Goal: Task Accomplishment & Management: Use online tool/utility

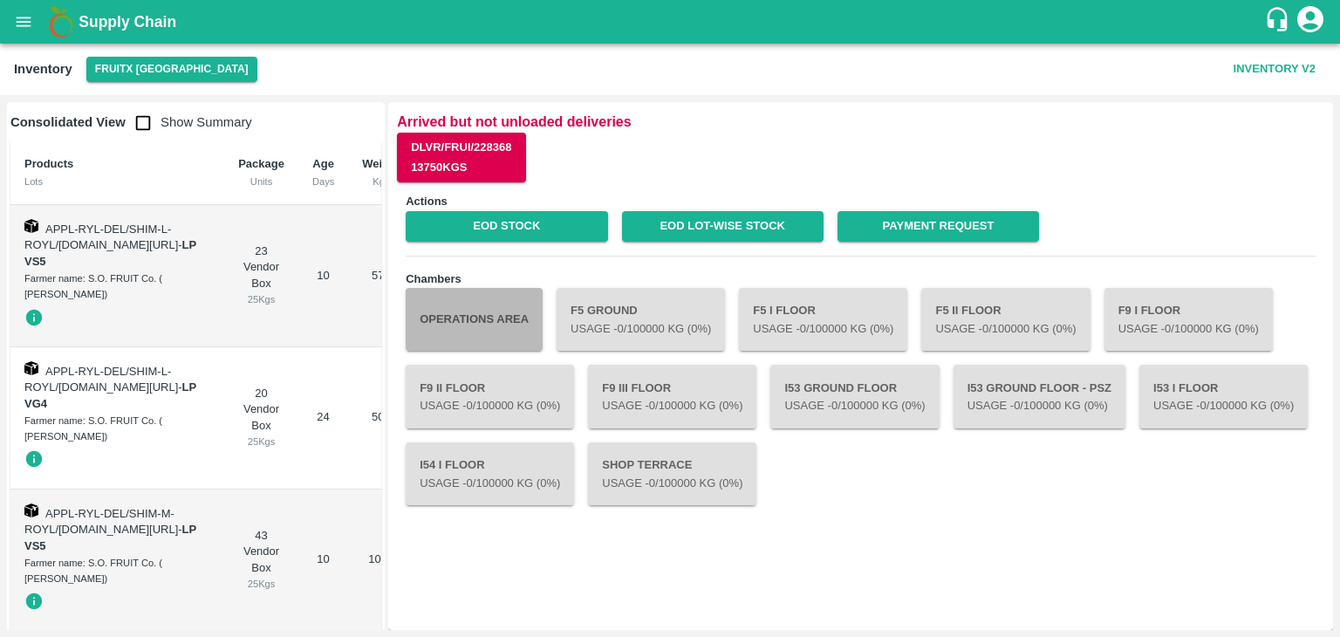
click at [513, 318] on button "Operations Area" at bounding box center [474, 319] width 137 height 63
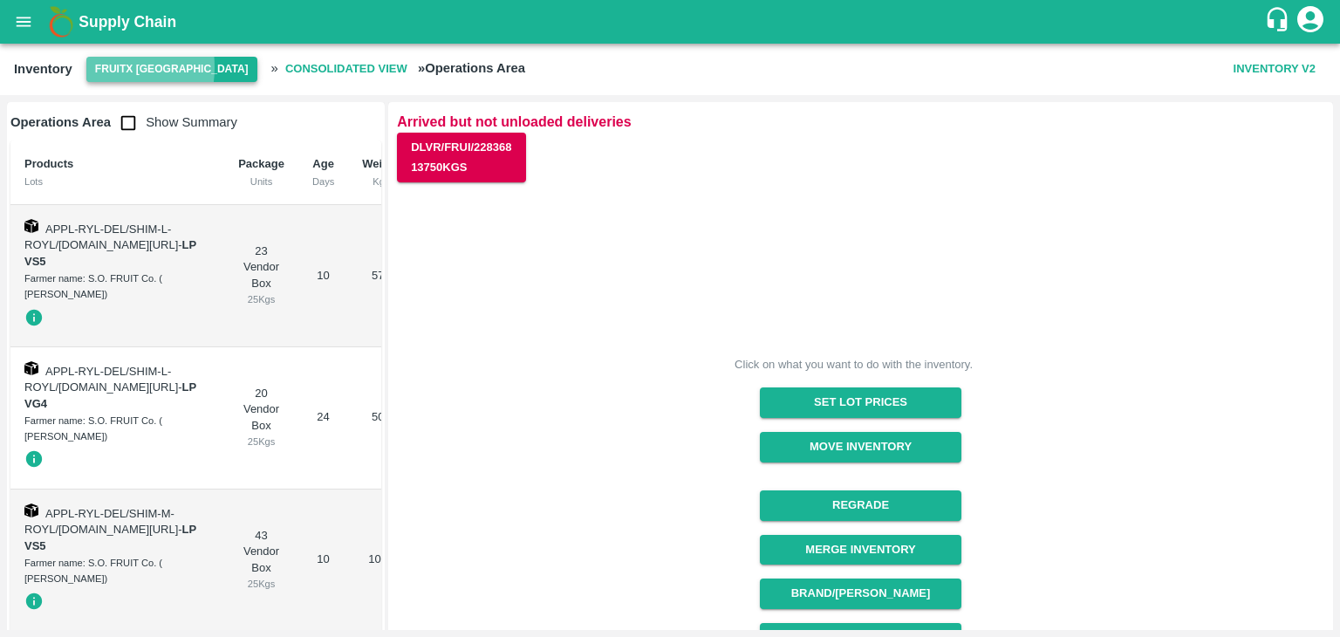
click at [93, 67] on button "FruitX [GEOGRAPHIC_DATA]" at bounding box center [171, 69] width 171 height 25
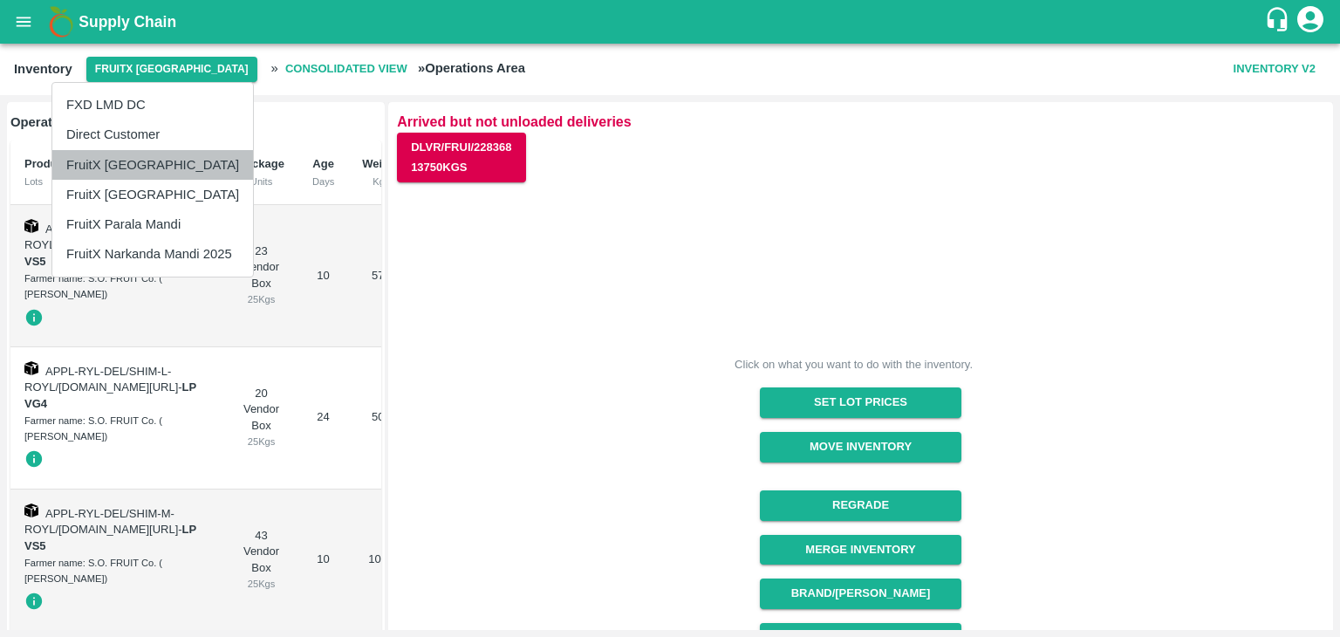
click at [157, 171] on li "FruitX [GEOGRAPHIC_DATA]" at bounding box center [152, 165] width 201 height 30
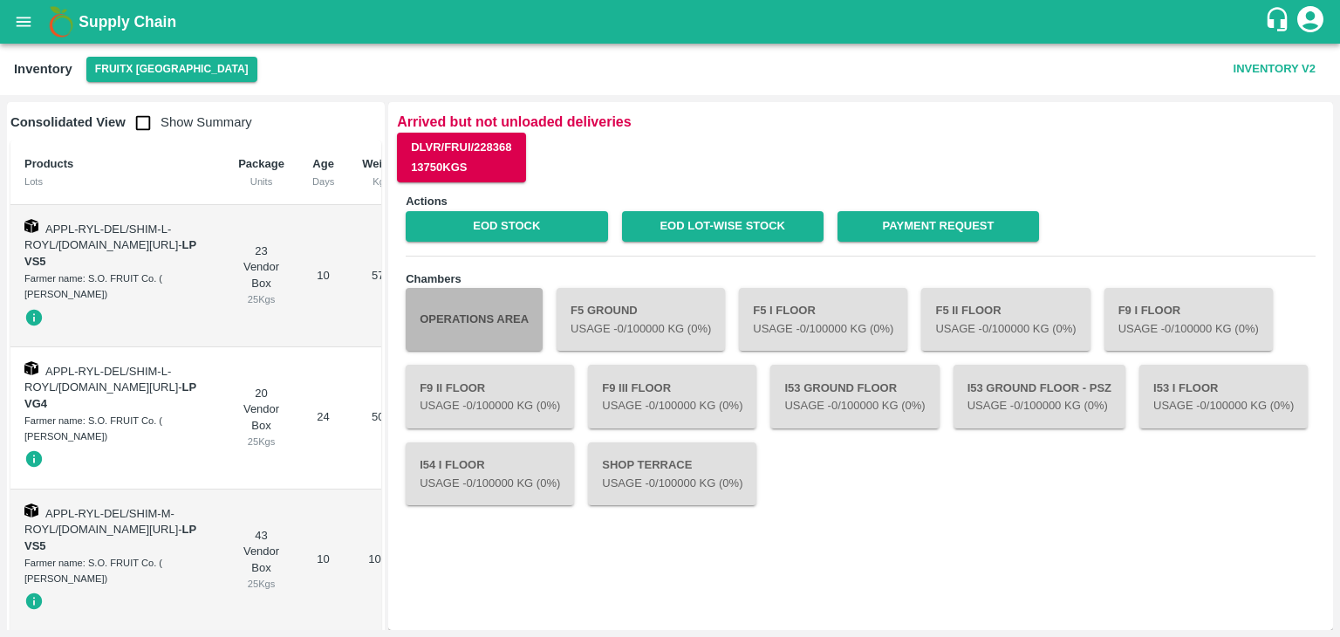
click at [486, 326] on button "Operations Area" at bounding box center [474, 319] width 137 height 63
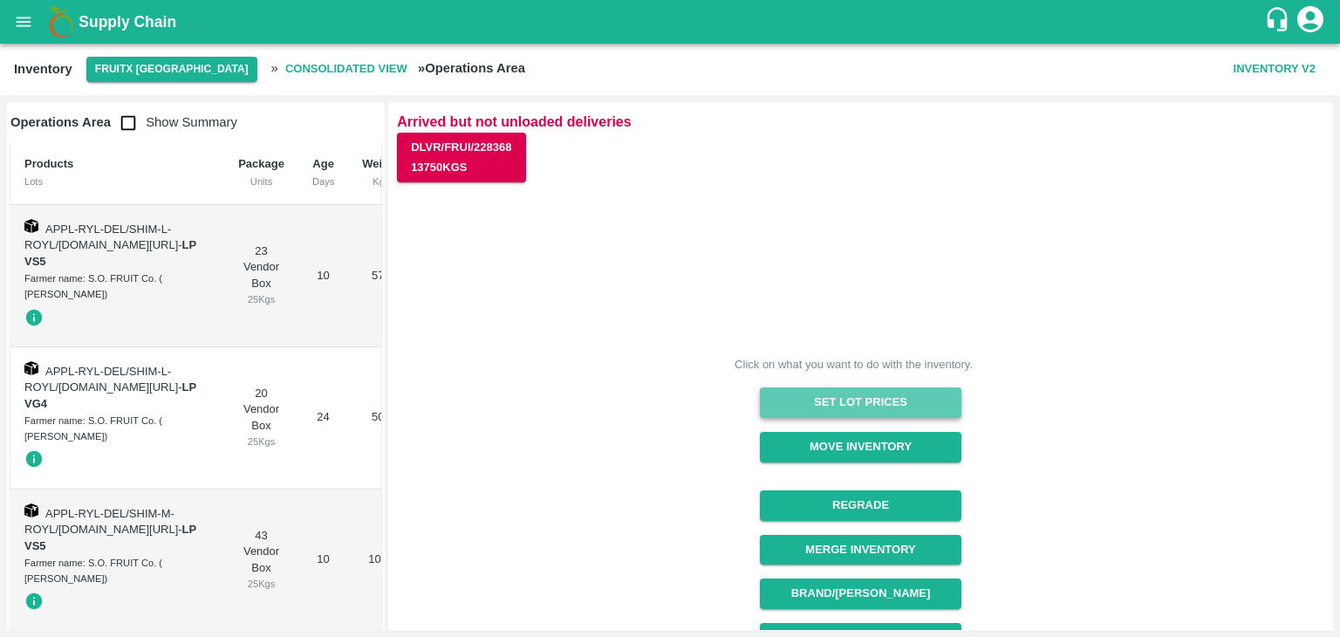
click at [915, 397] on button "Set Lot Prices" at bounding box center [861, 402] width 202 height 31
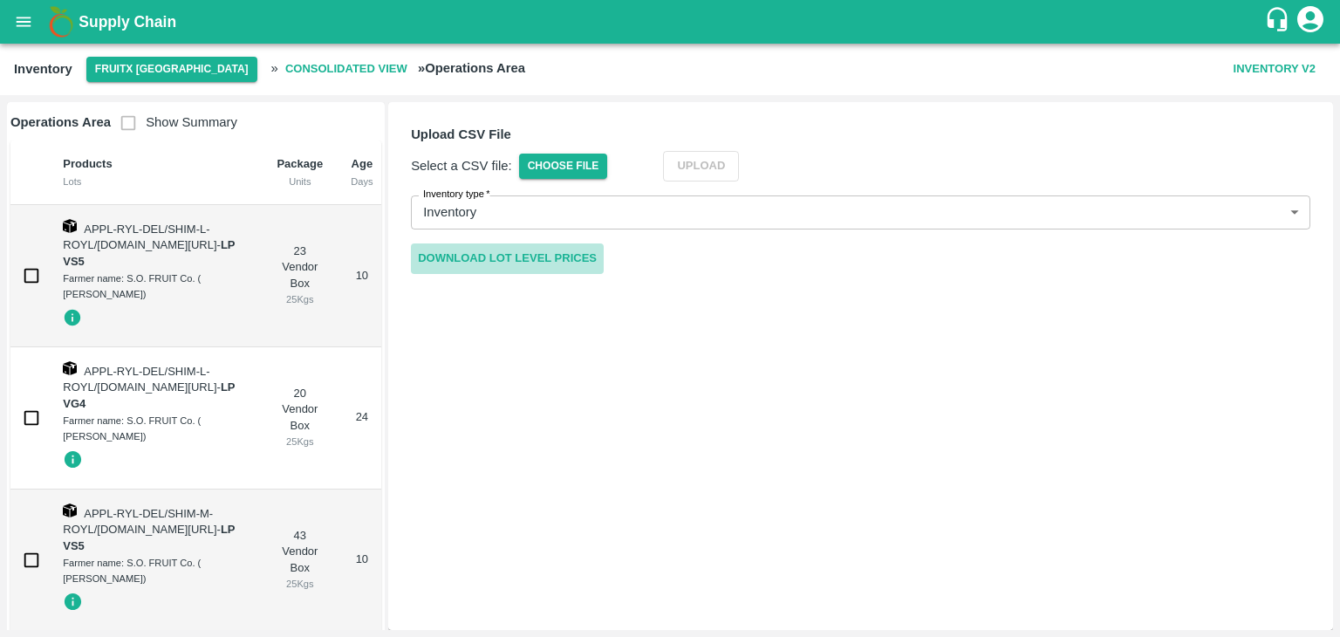
click at [569, 251] on link "Download Lot Level Prices" at bounding box center [507, 258] width 193 height 31
click at [543, 158] on span "Choose File" at bounding box center [563, 166] width 89 height 25
click at [0, 0] on input "Choose File" at bounding box center [0, 0] width 0 height 0
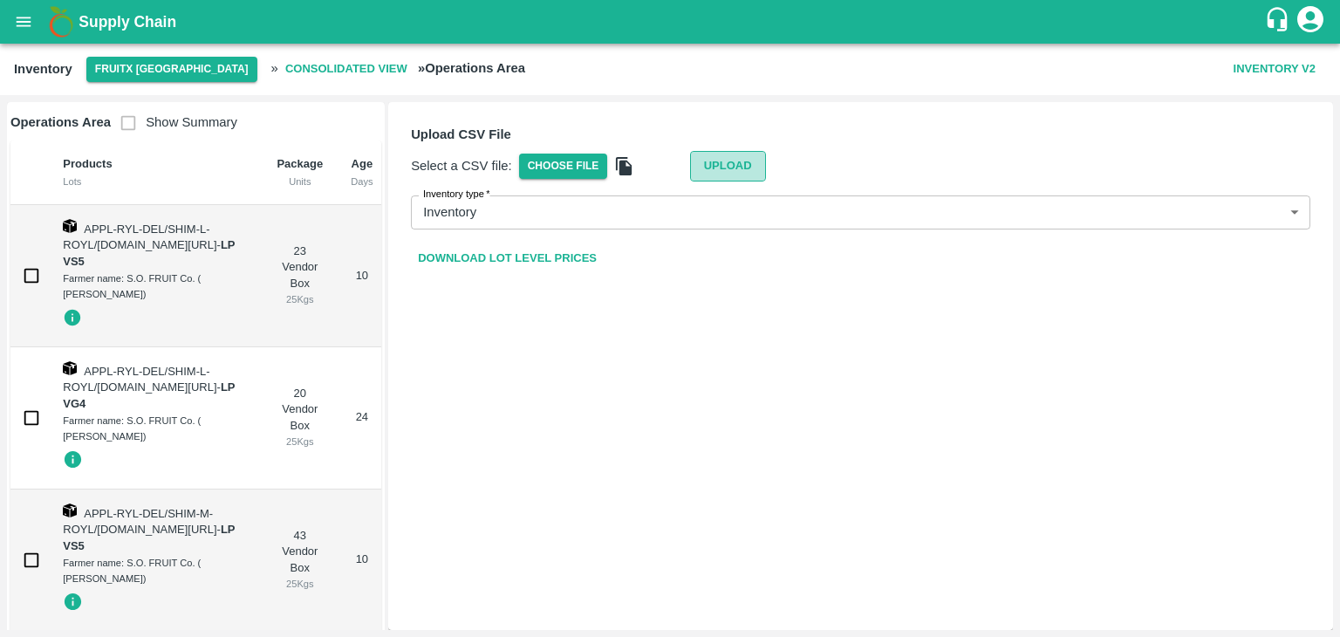
click at [725, 161] on button "Upload" at bounding box center [728, 166] width 76 height 31
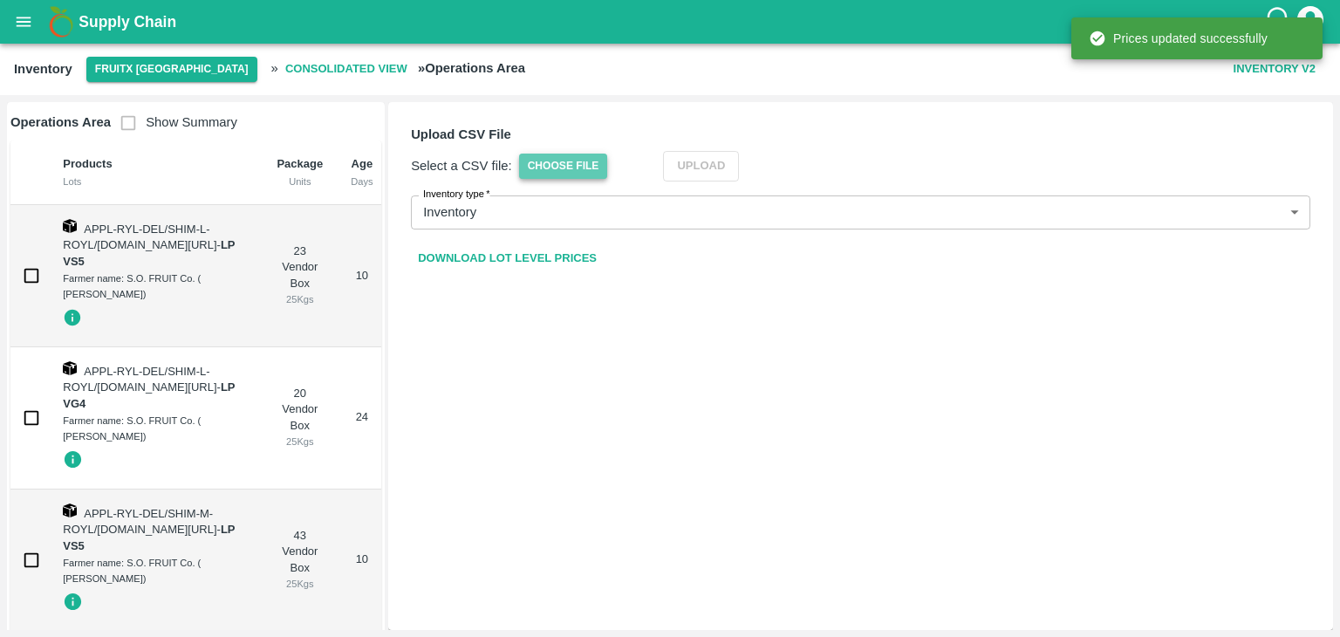
click at [572, 168] on span "Choose File" at bounding box center [563, 166] width 89 height 25
click at [0, 0] on input "Choose File" at bounding box center [0, 0] width 0 height 0
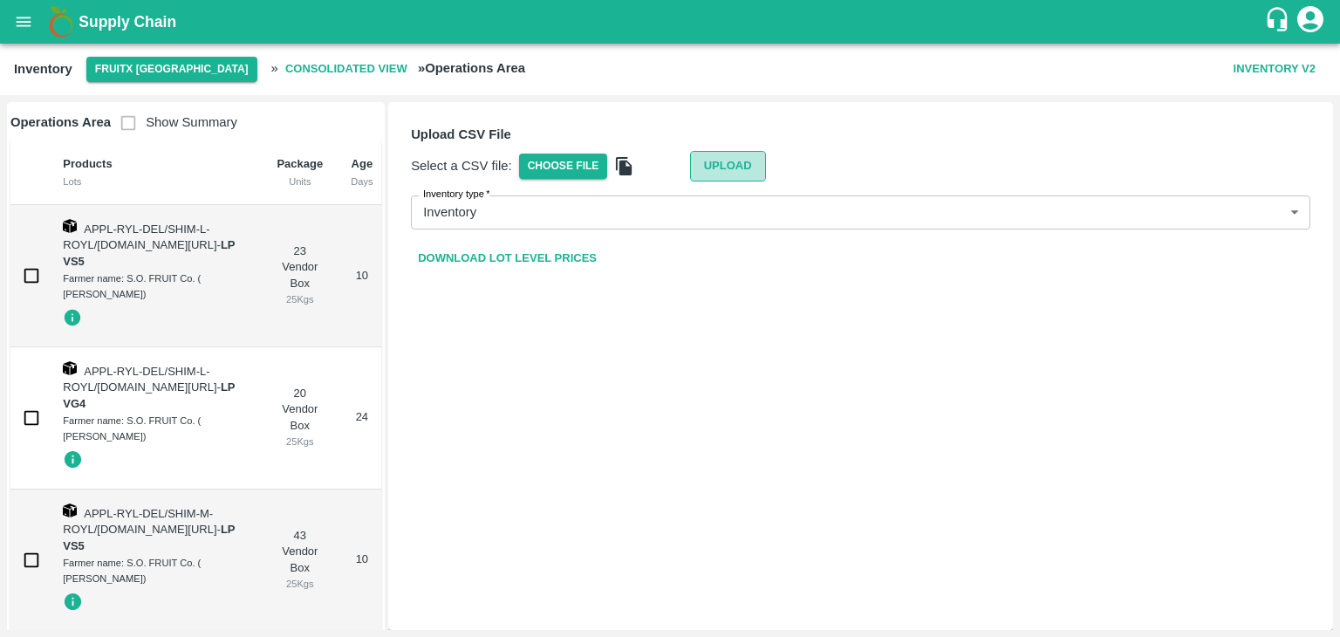
click at [744, 161] on button "Upload" at bounding box center [728, 166] width 76 height 31
